Goal: Task Accomplishment & Management: Manage account settings

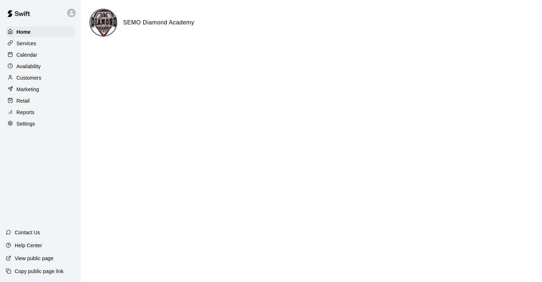
click at [31, 43] on p "Services" at bounding box center [27, 43] width 20 height 7
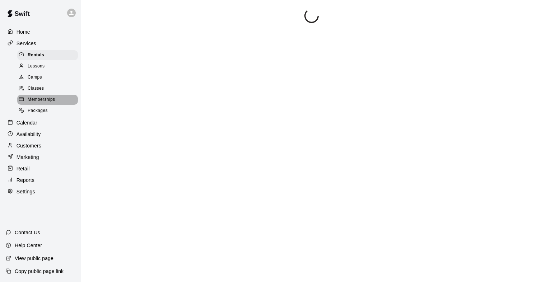
click at [38, 100] on span "Memberships" at bounding box center [41, 99] width 27 height 7
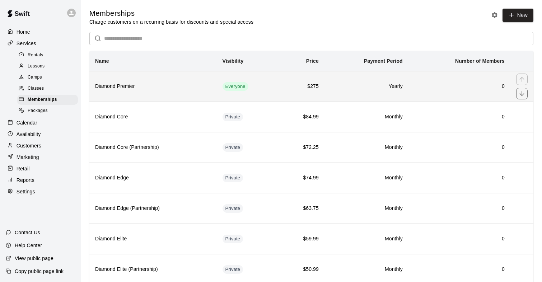
click at [98, 93] on th "Diamond Premier" at bounding box center [153, 86] width 128 height 31
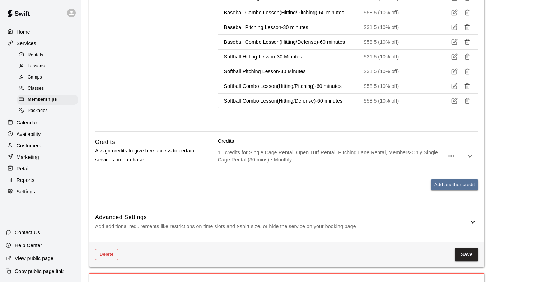
scroll to position [593, 0]
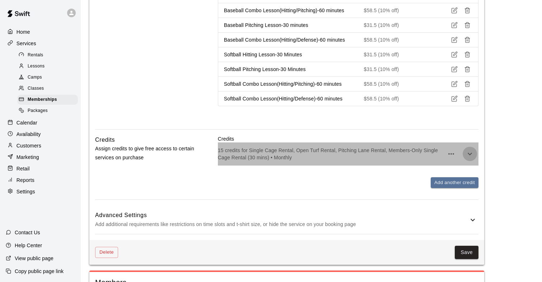
click at [470, 155] on icon "button" at bounding box center [470, 154] width 9 height 9
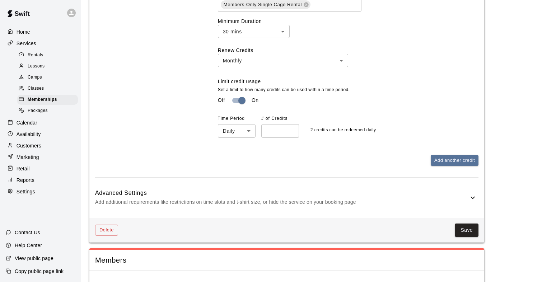
scroll to position [810, 0]
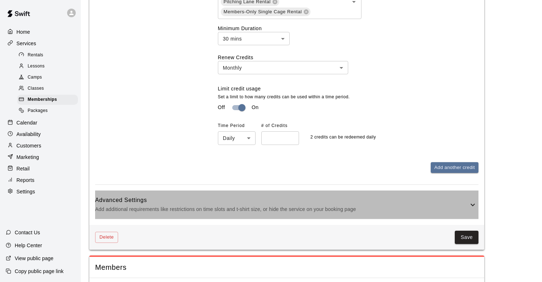
click at [466, 205] on h6 "Advanced Settings" at bounding box center [282, 200] width 374 height 9
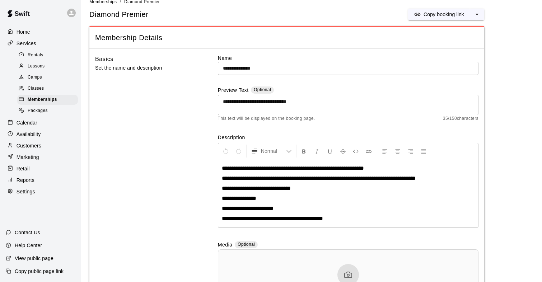
scroll to position [0, 0]
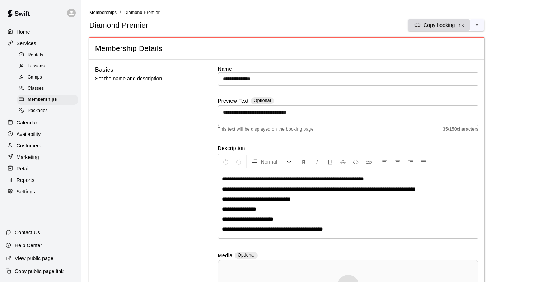
click at [437, 24] on p "Copy booking link" at bounding box center [444, 25] width 41 height 7
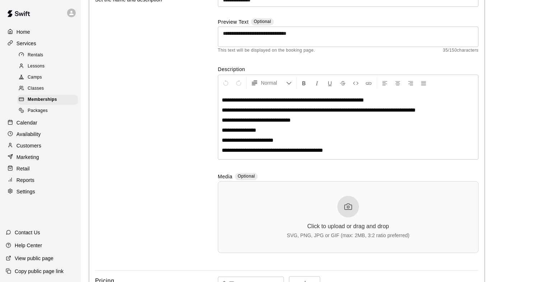
scroll to position [89, 0]
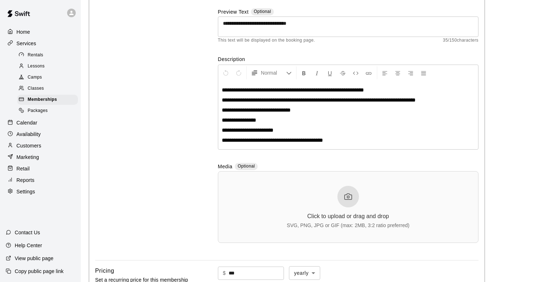
click at [266, 121] on p "**********" at bounding box center [348, 120] width 253 height 7
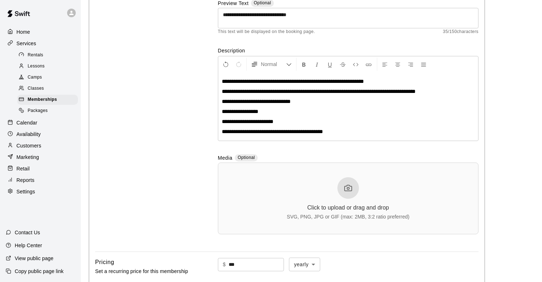
scroll to position [98, 0]
click at [245, 110] on span "**********" at bounding box center [240, 110] width 37 height 5
click at [245, 111] on span "**********" at bounding box center [240, 110] width 37 height 5
click at [269, 113] on p "**********" at bounding box center [348, 111] width 253 height 7
click at [261, 124] on span "**********" at bounding box center [248, 121] width 52 height 5
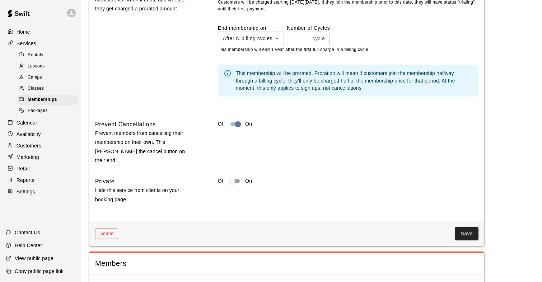
scroll to position [1202, 0]
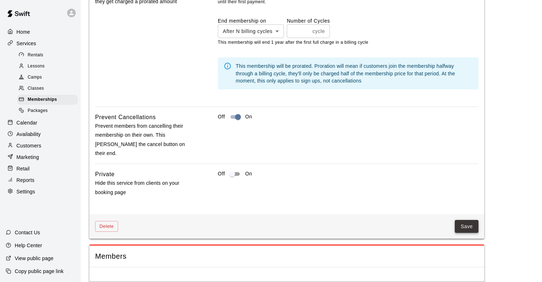
click at [467, 220] on button "Save" at bounding box center [467, 226] width 24 height 13
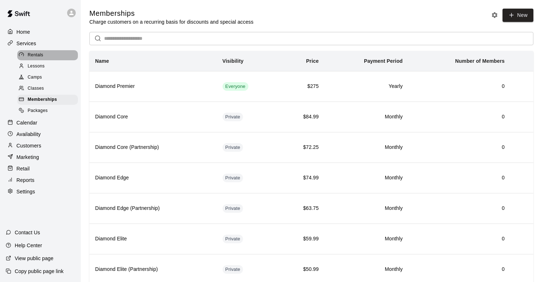
click at [34, 59] on div "Rentals" at bounding box center [47, 55] width 61 height 10
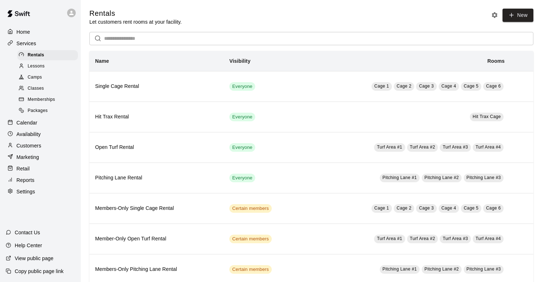
click at [35, 65] on span "Lessons" at bounding box center [36, 66] width 17 height 7
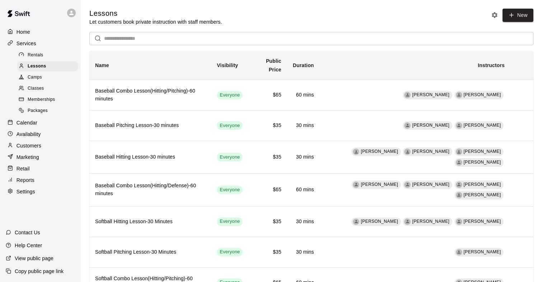
click at [36, 100] on span "Memberships" at bounding box center [41, 99] width 27 height 7
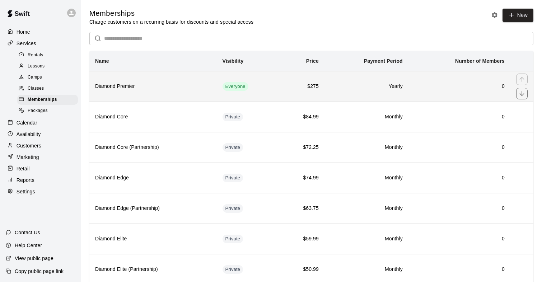
click at [114, 83] on h6 "Diamond Premier" at bounding box center [153, 87] width 116 height 8
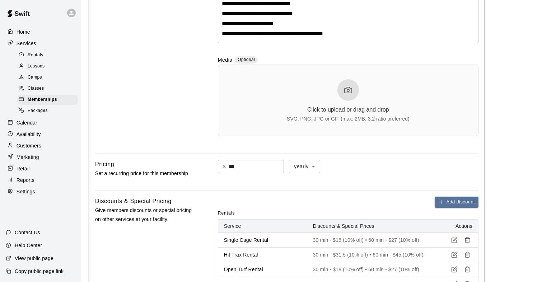
scroll to position [177, 0]
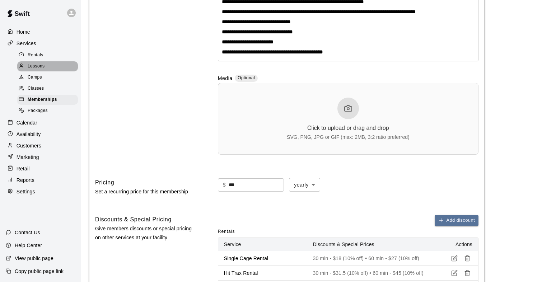
click at [36, 66] on span "Lessons" at bounding box center [36, 66] width 17 height 7
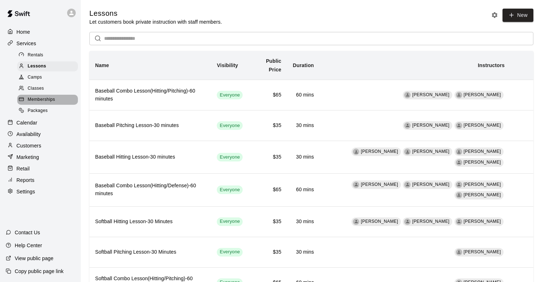
click at [38, 98] on span "Memberships" at bounding box center [41, 99] width 27 height 7
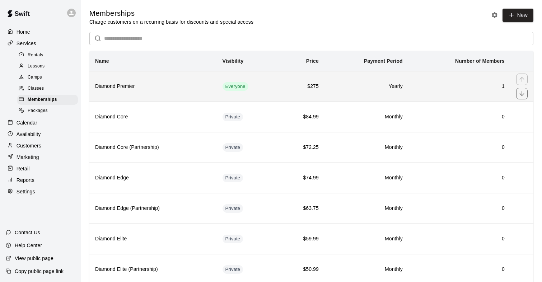
click at [108, 89] on h6 "Diamond Premier" at bounding box center [153, 87] width 116 height 8
